Goal: Obtain resource: Obtain resource

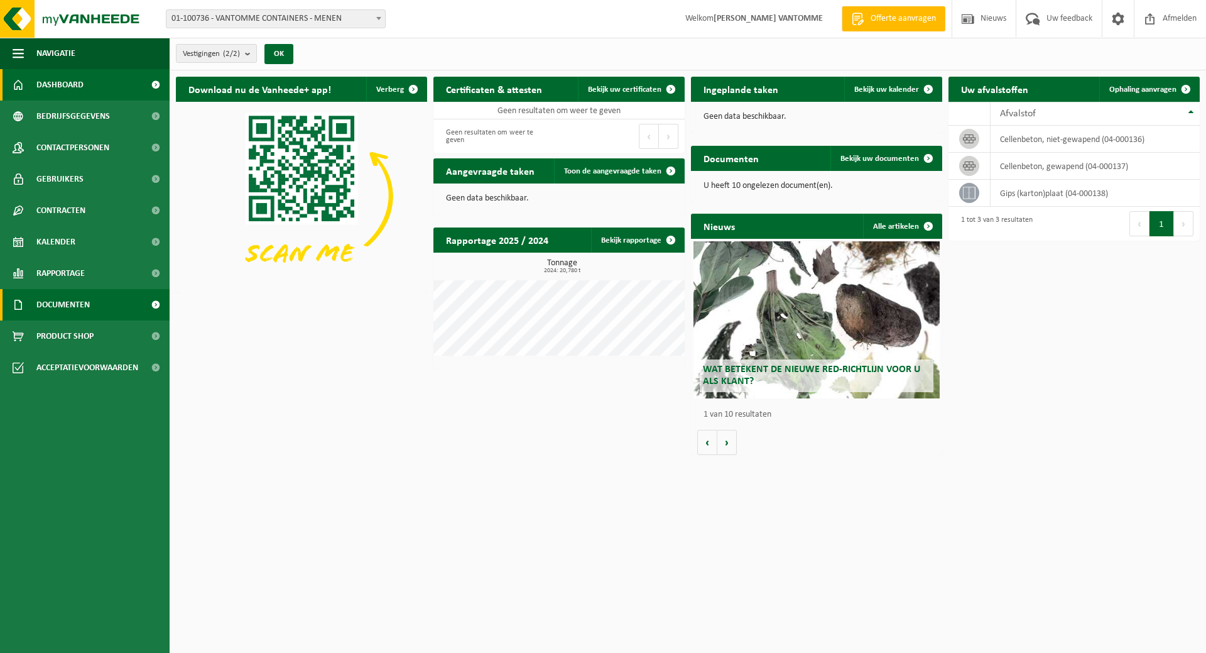
click at [59, 305] on span "Documenten" at bounding box center [62, 304] width 53 height 31
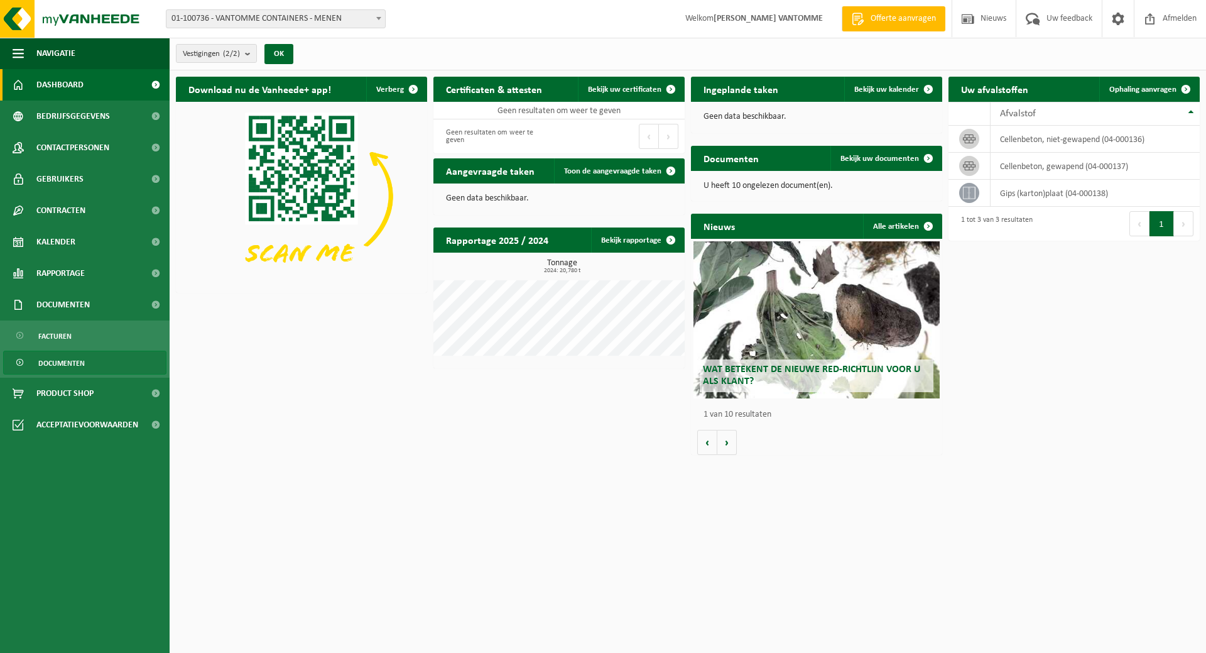
click at [50, 366] on span "Documenten" at bounding box center [61, 363] width 46 height 24
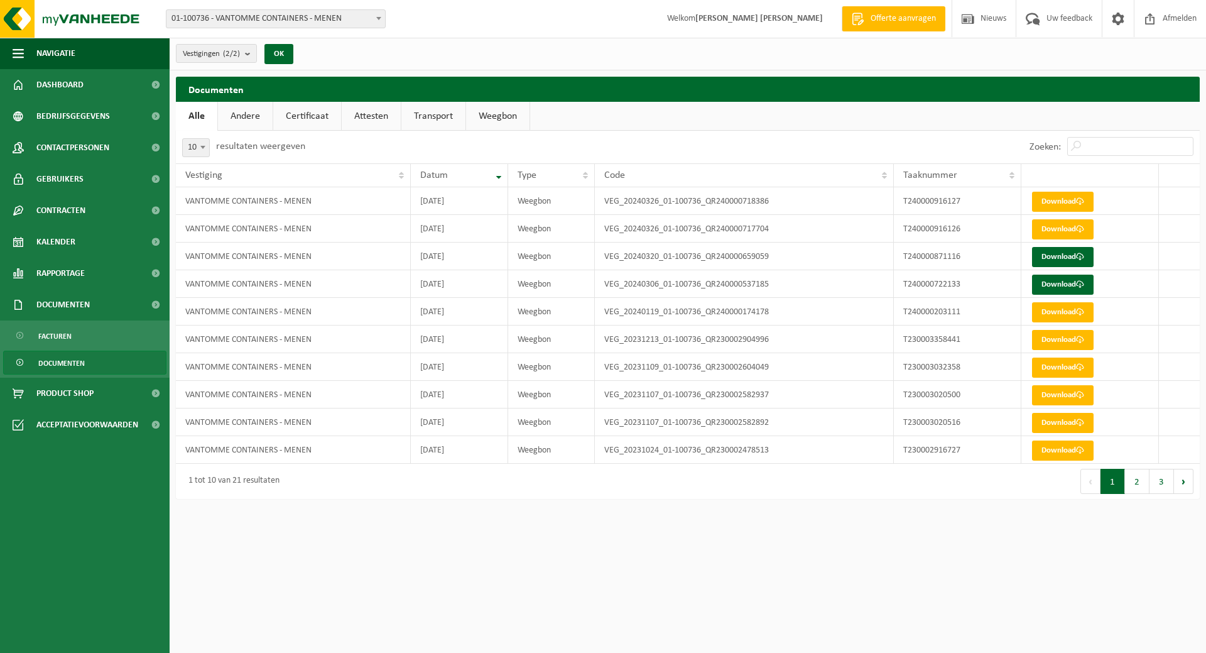
click at [330, 21] on span "01-100736 - VANTOMME CONTAINERS - MENEN" at bounding box center [275, 19] width 219 height 18
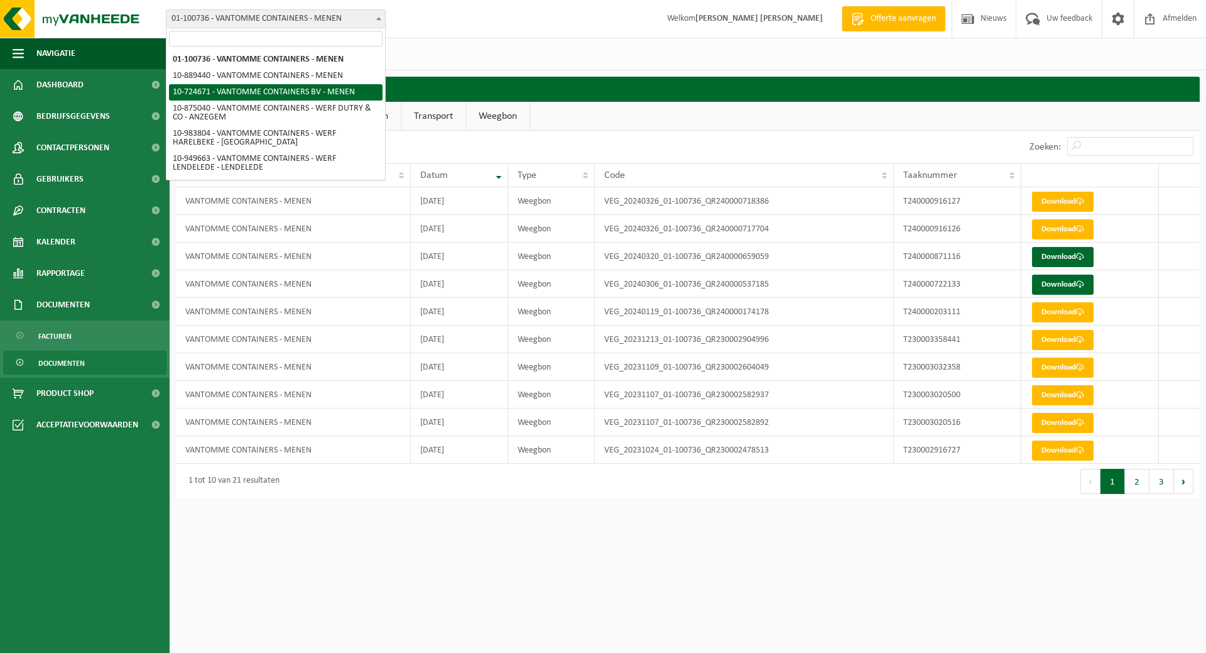
select select "33527"
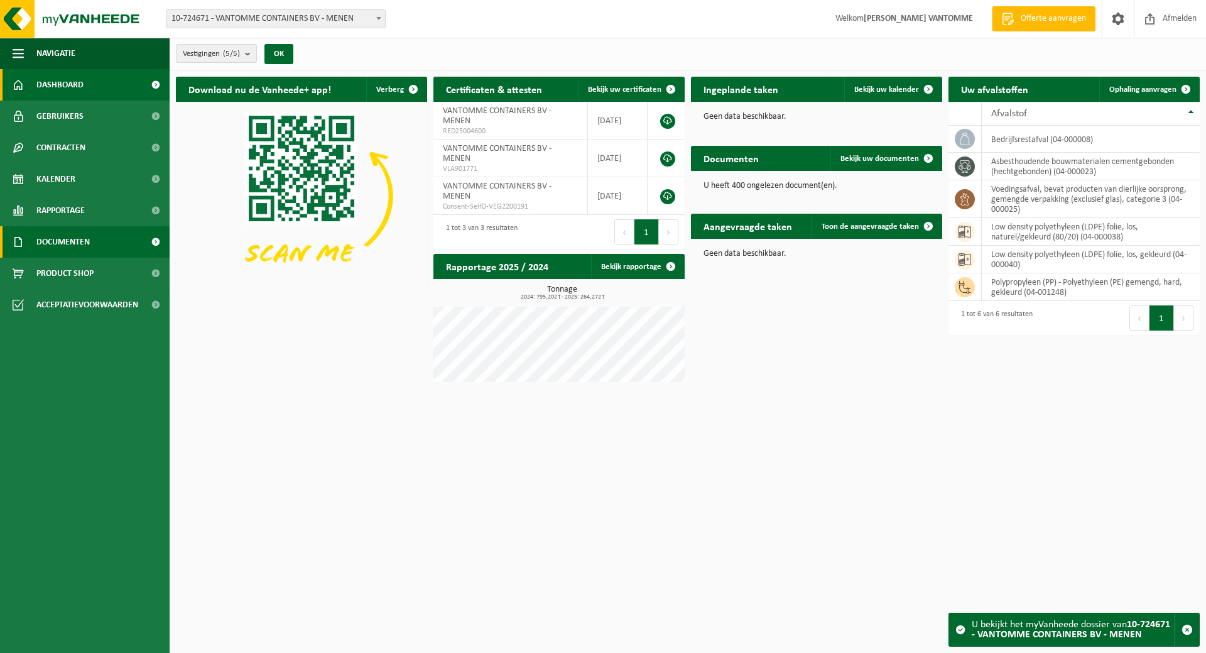
click at [69, 243] on span "Documenten" at bounding box center [62, 241] width 53 height 31
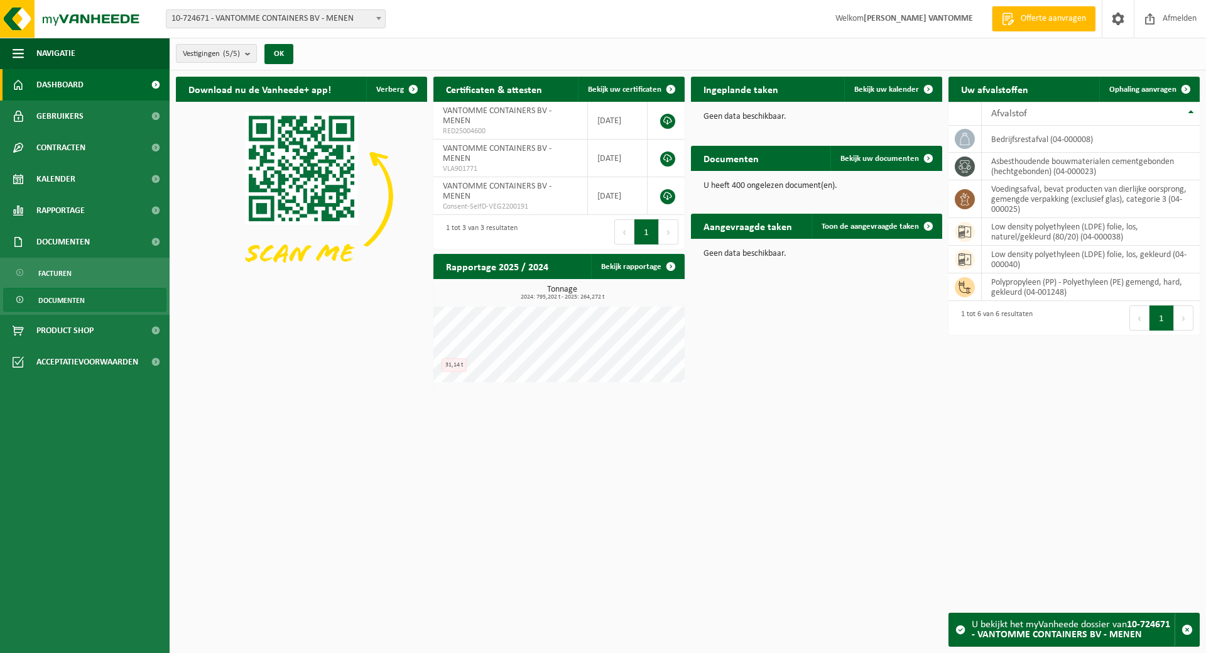
click at [57, 298] on span "Documenten" at bounding box center [61, 300] width 46 height 24
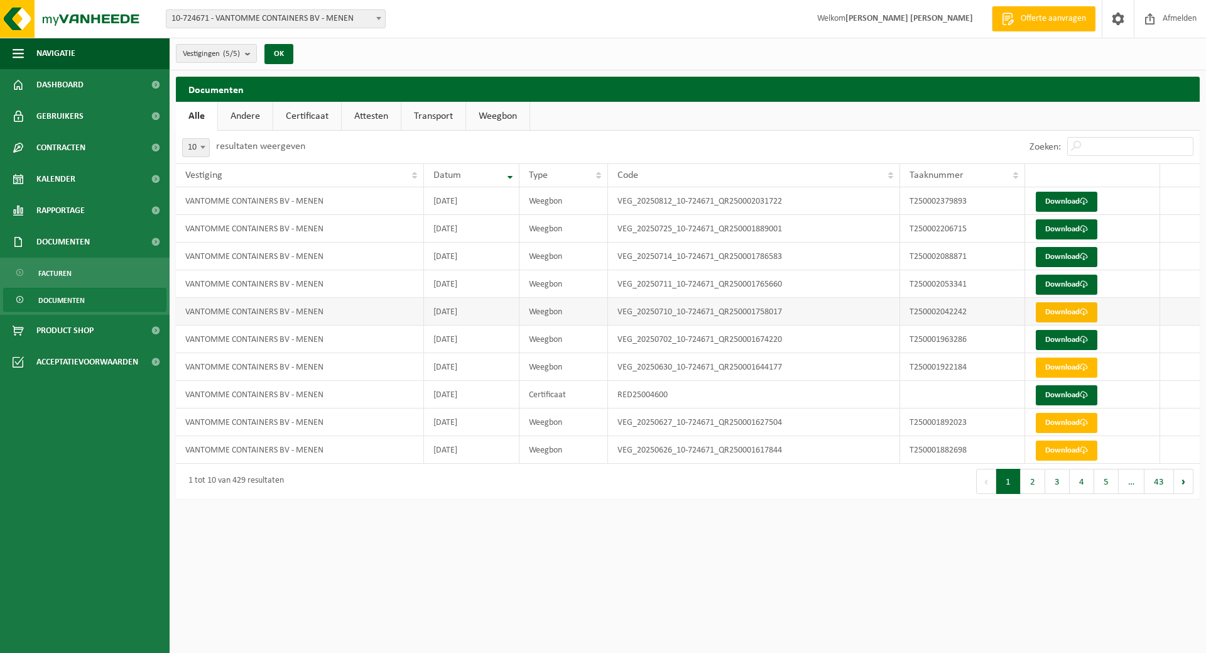
click at [1067, 315] on link "Download" at bounding box center [1067, 312] width 62 height 20
